Goal: Transaction & Acquisition: Subscribe to service/newsletter

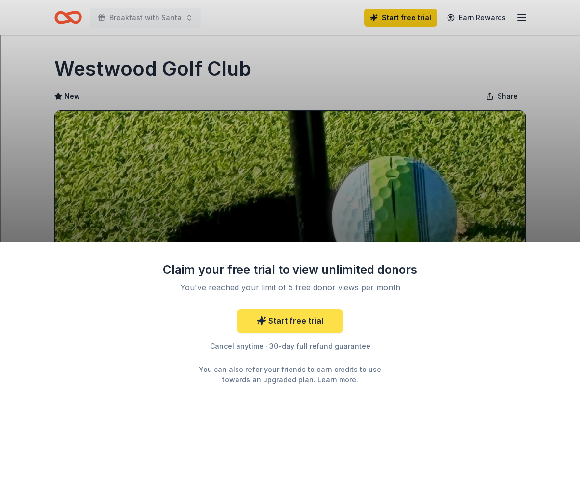
click at [293, 323] on link "Start free trial" at bounding box center [290, 321] width 106 height 24
click at [290, 318] on link "Start free trial" at bounding box center [290, 321] width 106 height 24
click at [290, 319] on link "Start free trial" at bounding box center [290, 321] width 106 height 24
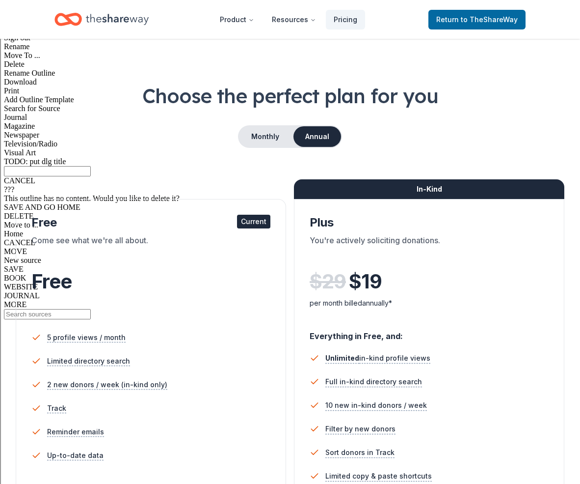
scroll to position [507, 0]
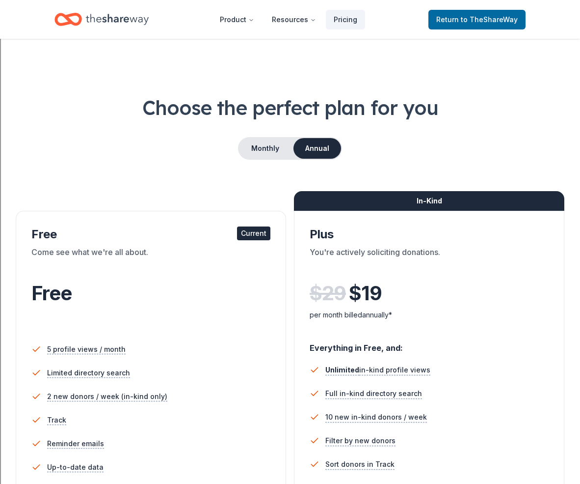
scroll to position [0, 0]
